Goal: Find specific fact: Find specific fact

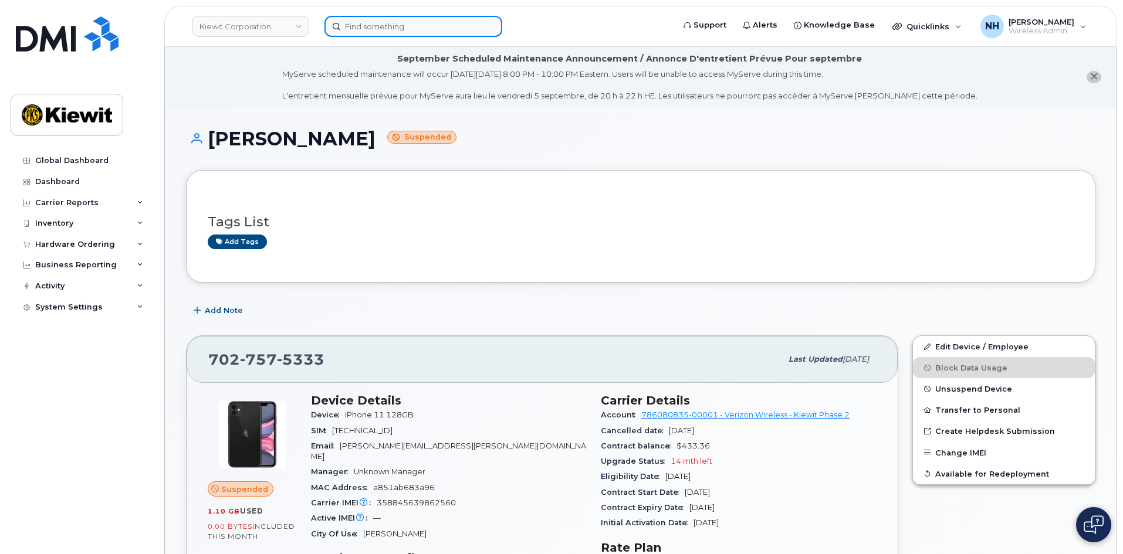
click at [429, 28] on input at bounding box center [413, 26] width 178 height 21
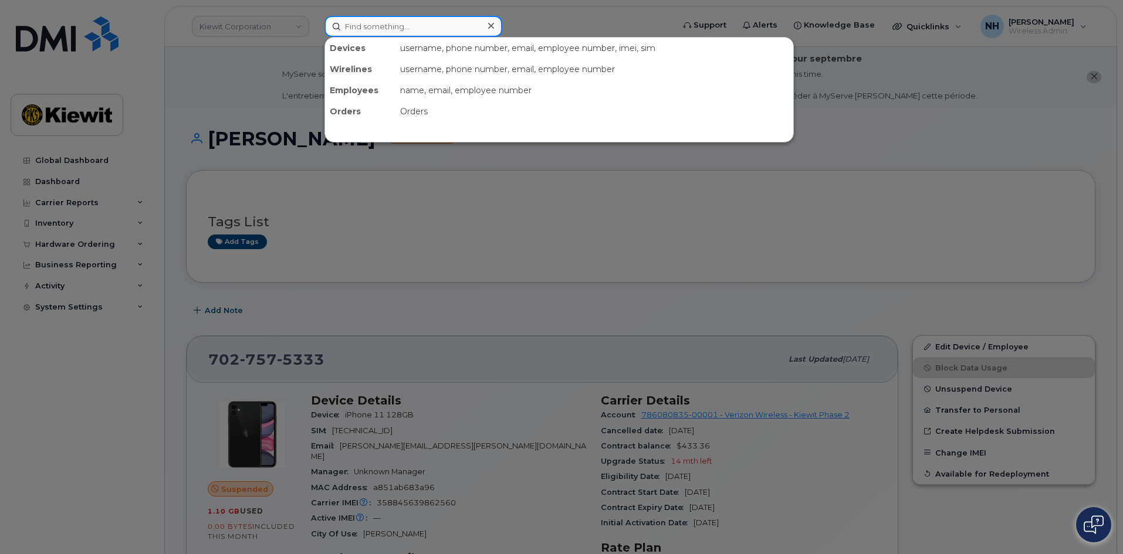
paste input "559761"
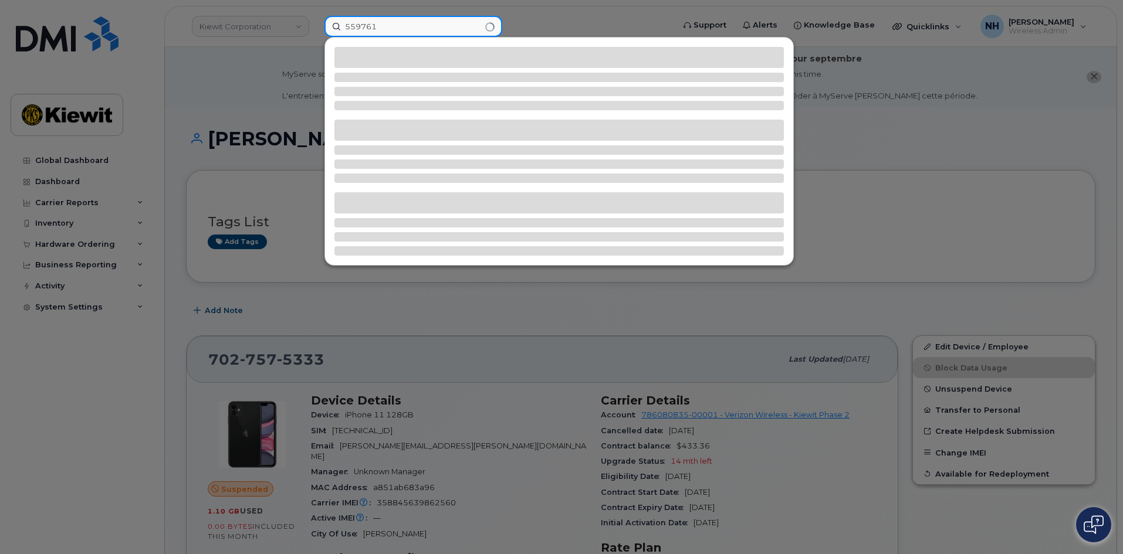
type input "559761"
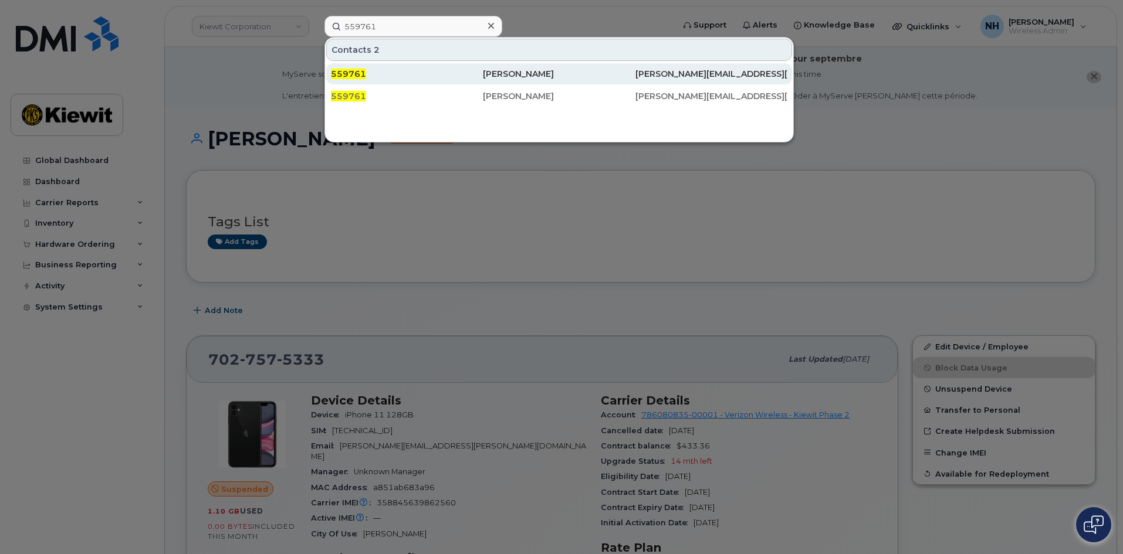
click at [421, 78] on div "559761" at bounding box center [407, 74] width 152 height 12
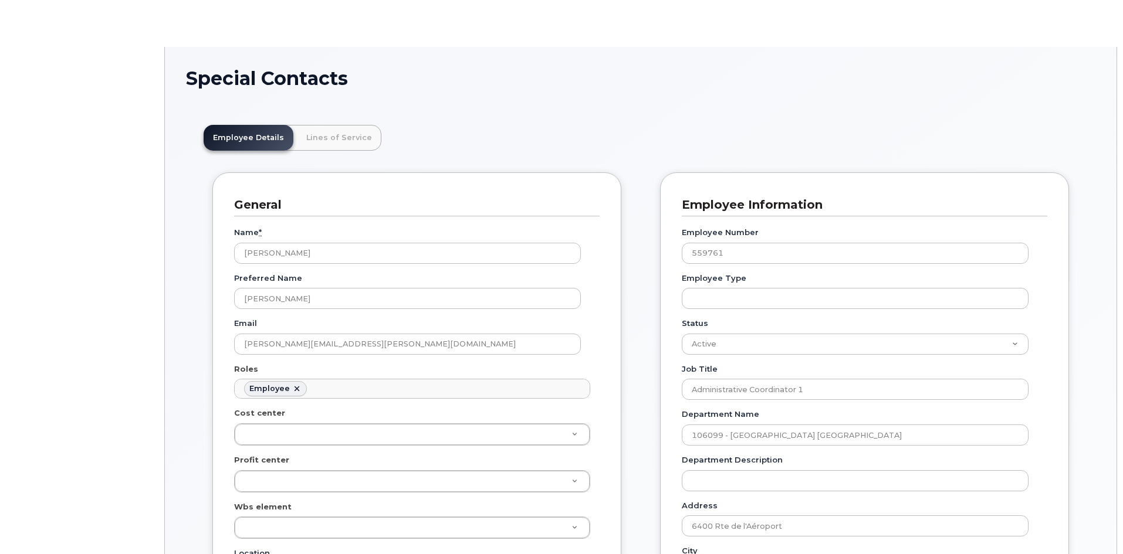
scroll to position [35, 0]
